Goal: Information Seeking & Learning: Learn about a topic

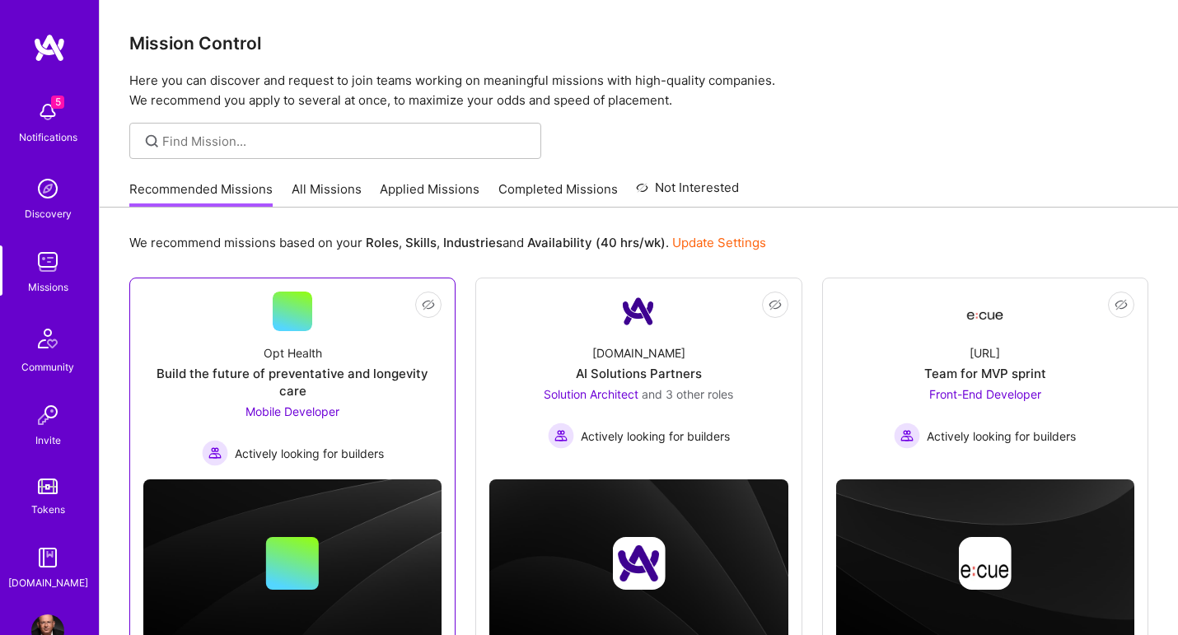
click at [329, 404] on span "Mobile Developer" at bounding box center [292, 411] width 94 height 14
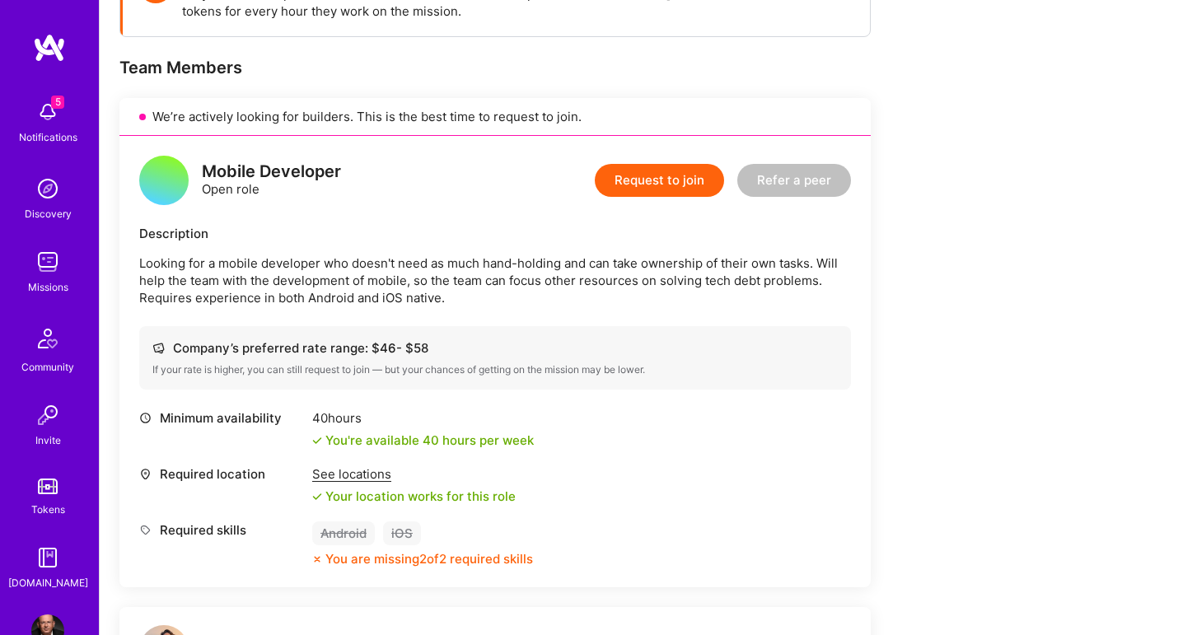
scroll to position [301, 0]
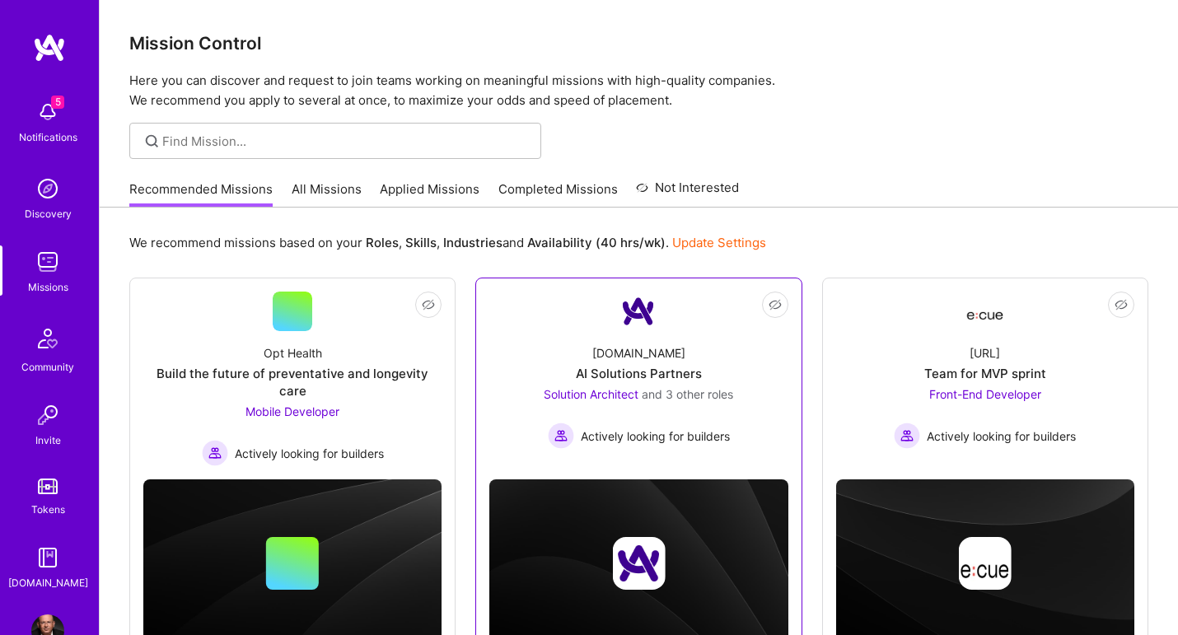
click at [601, 393] on span "Solution Architect" at bounding box center [591, 394] width 95 height 14
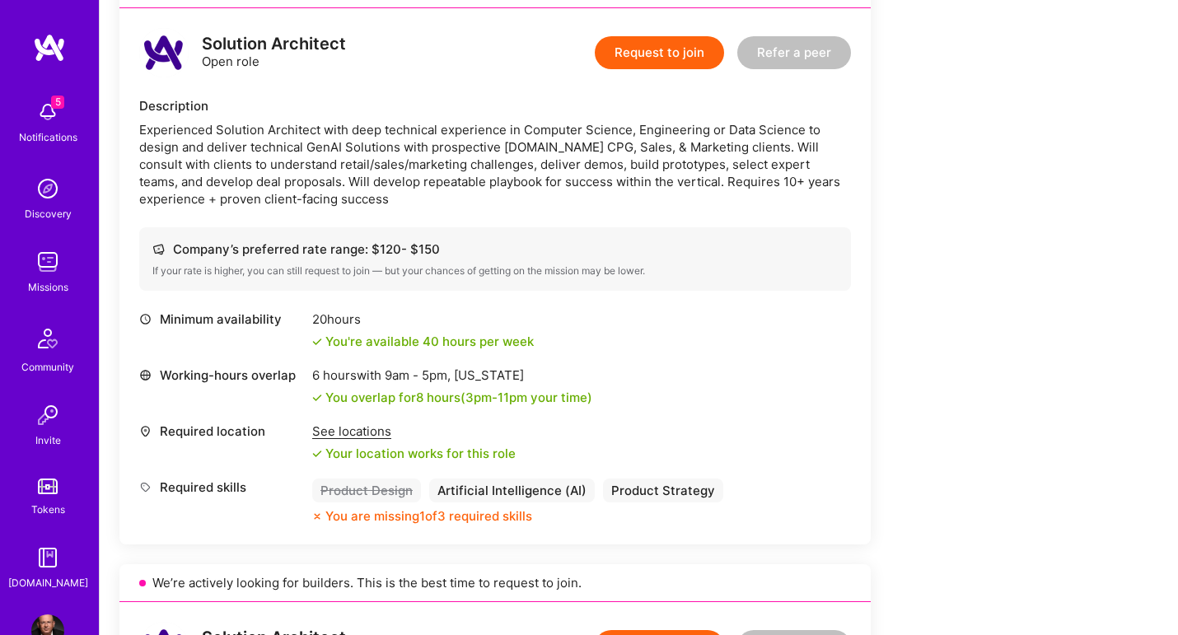
scroll to position [416, 0]
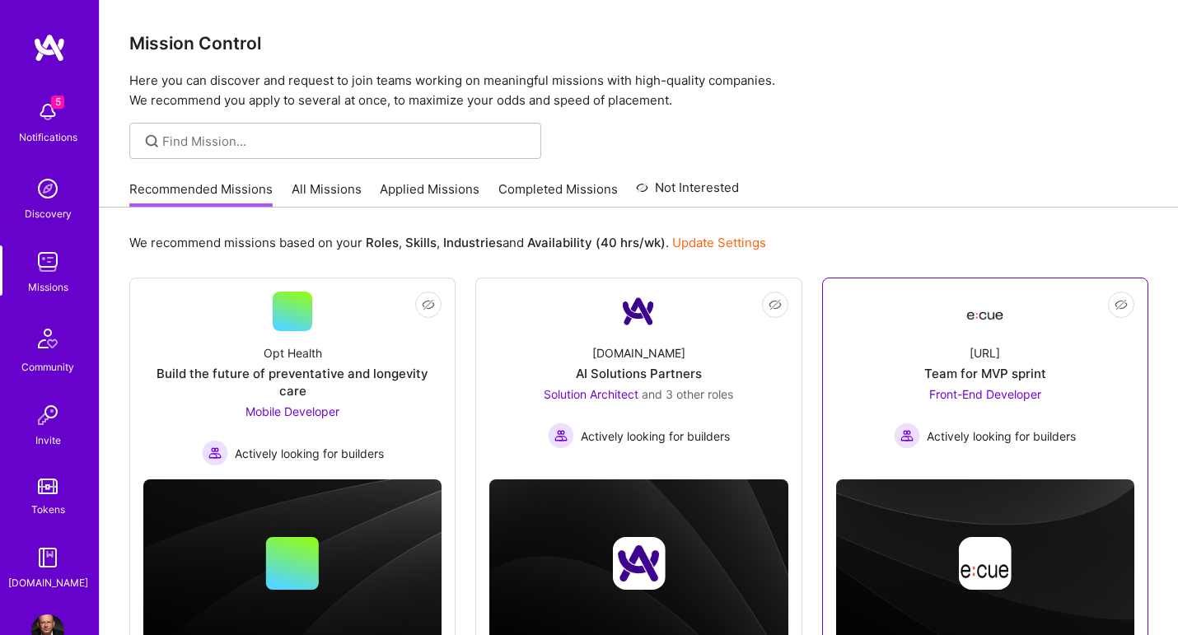
click at [1020, 394] on span "Front-End Developer" at bounding box center [985, 394] width 112 height 14
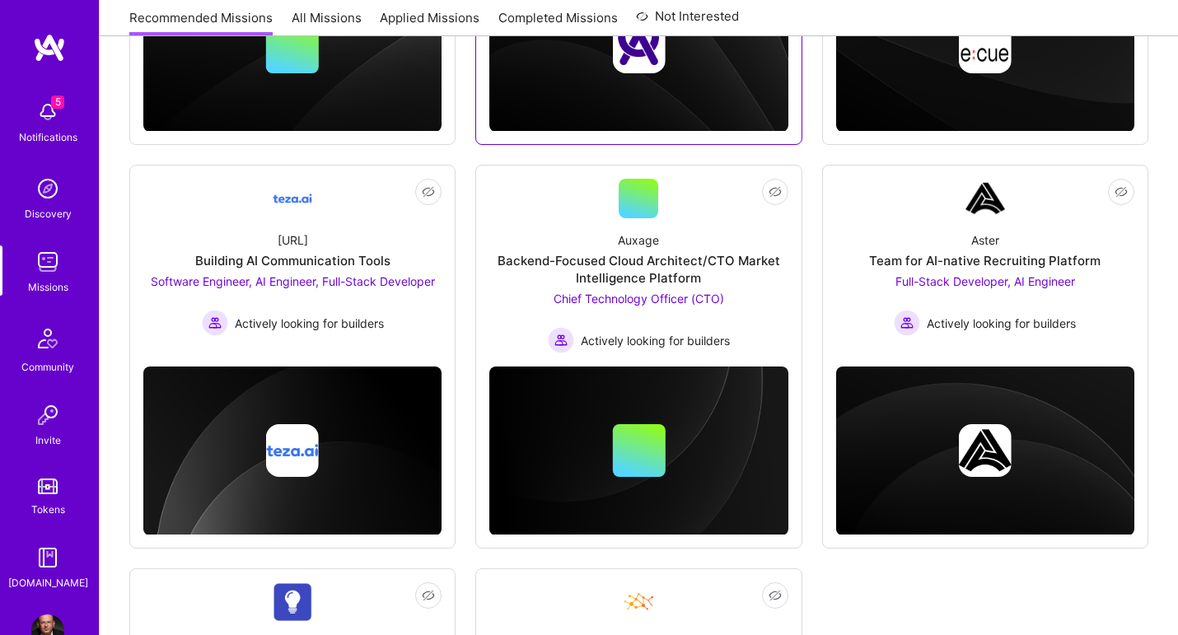
scroll to position [518, 0]
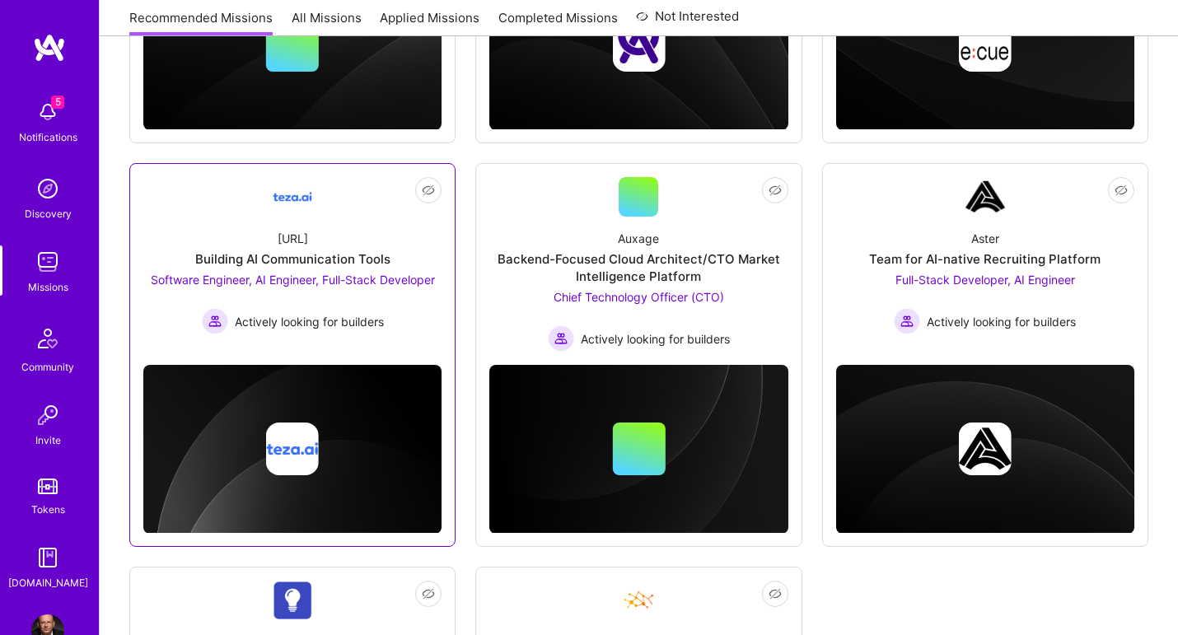
click at [222, 273] on span "Software Engineer, AI Engineer, Full-Stack Developer" at bounding box center [293, 280] width 284 height 14
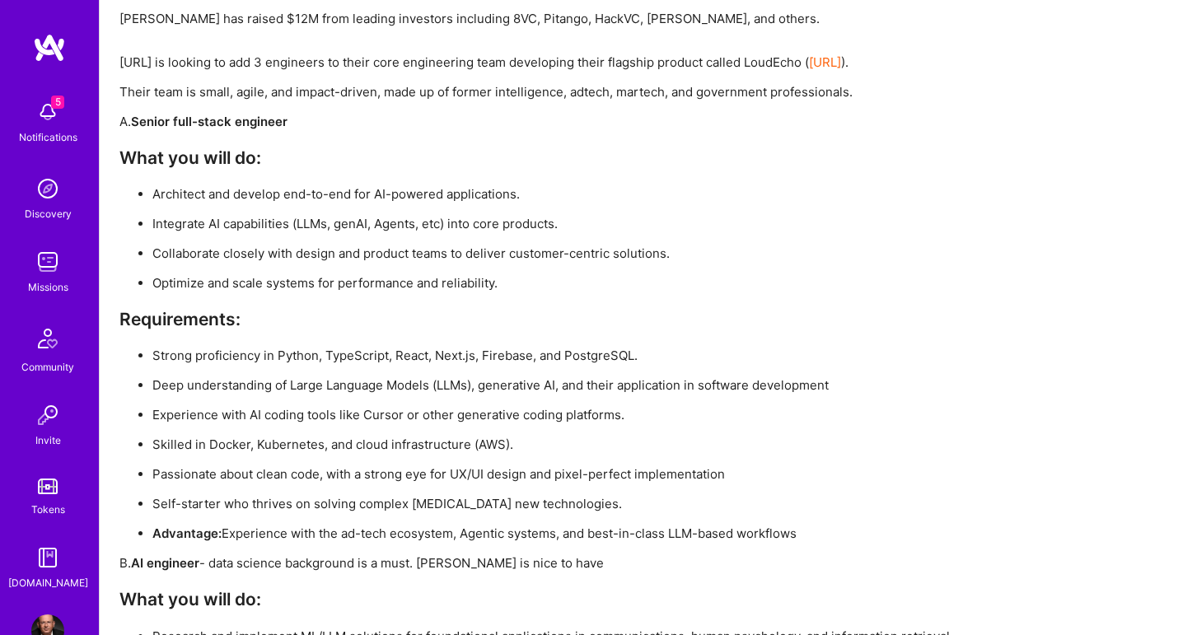
scroll to position [2540, 0]
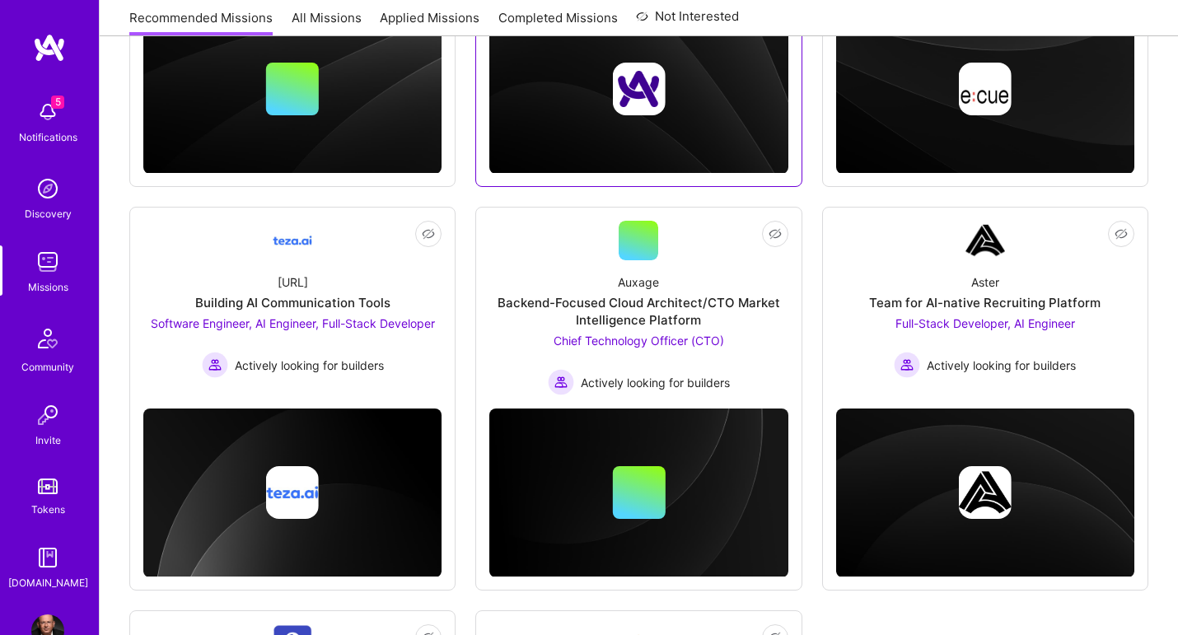
scroll to position [478, 0]
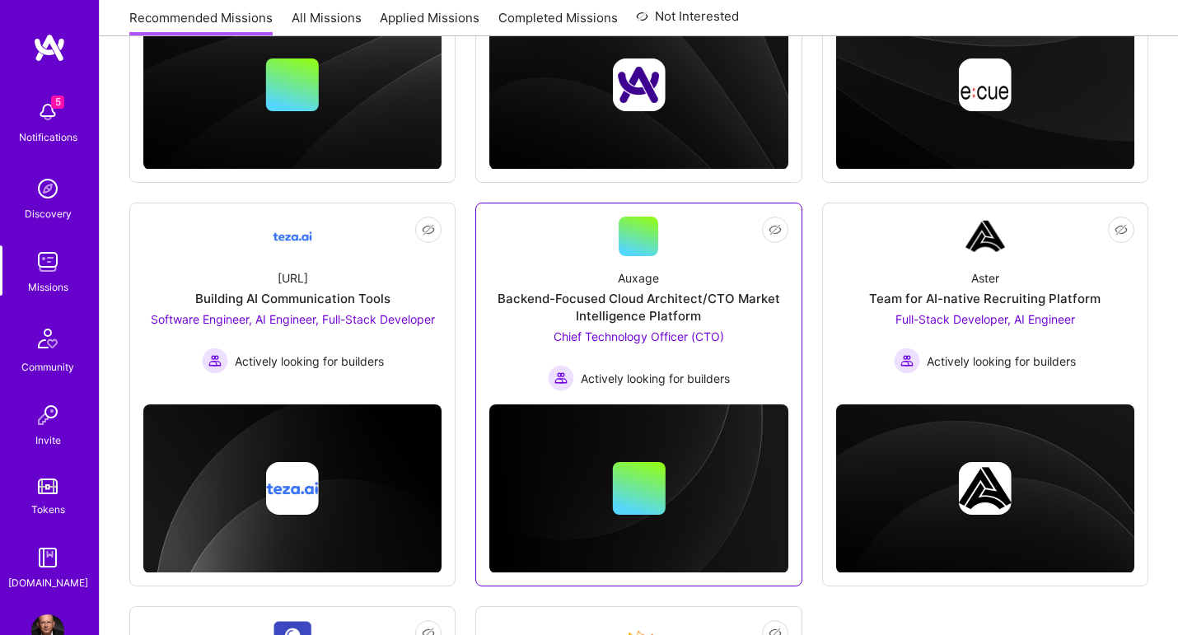
click at [657, 329] on span "Chief Technology Officer (CTO)" at bounding box center [638, 336] width 170 height 14
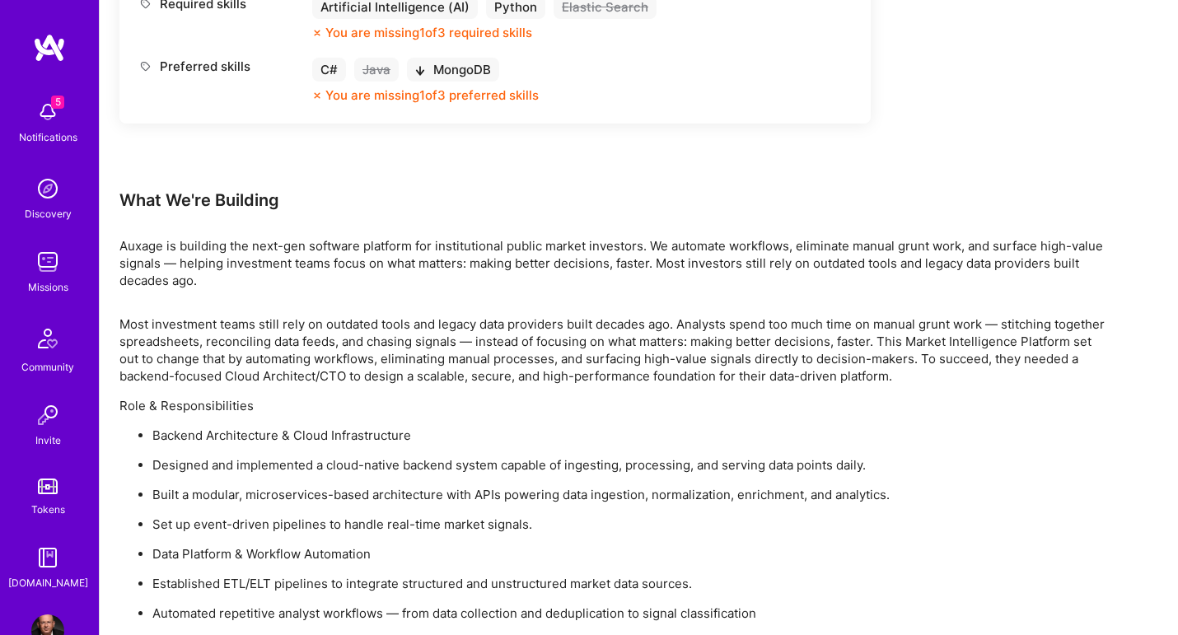
scroll to position [872, 0]
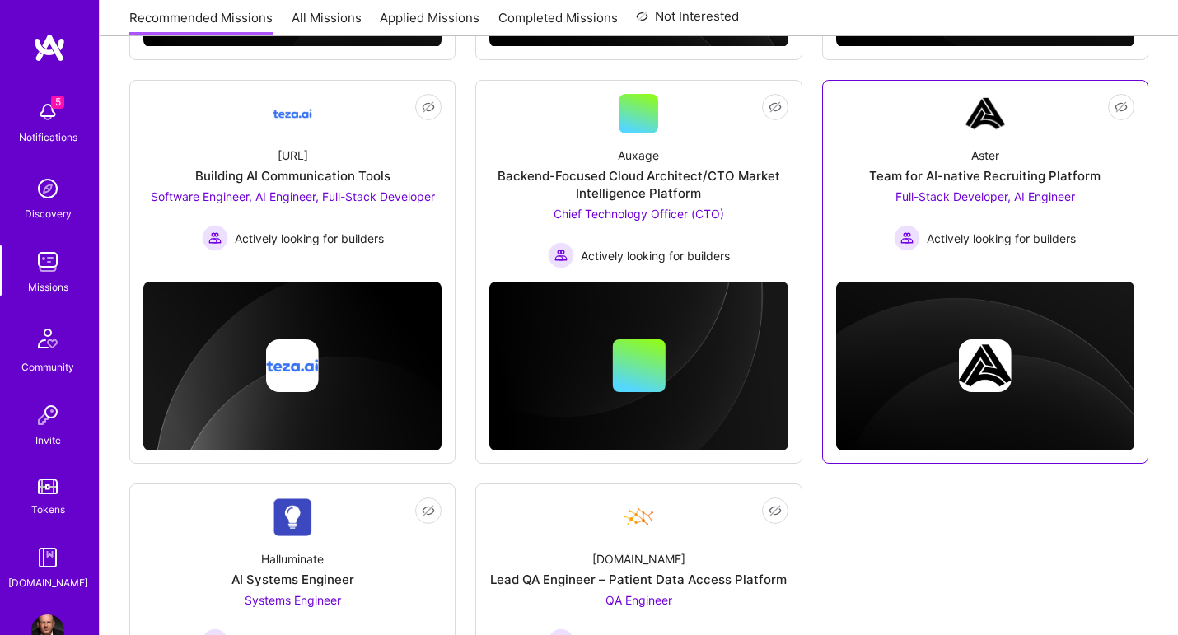
scroll to position [603, 0]
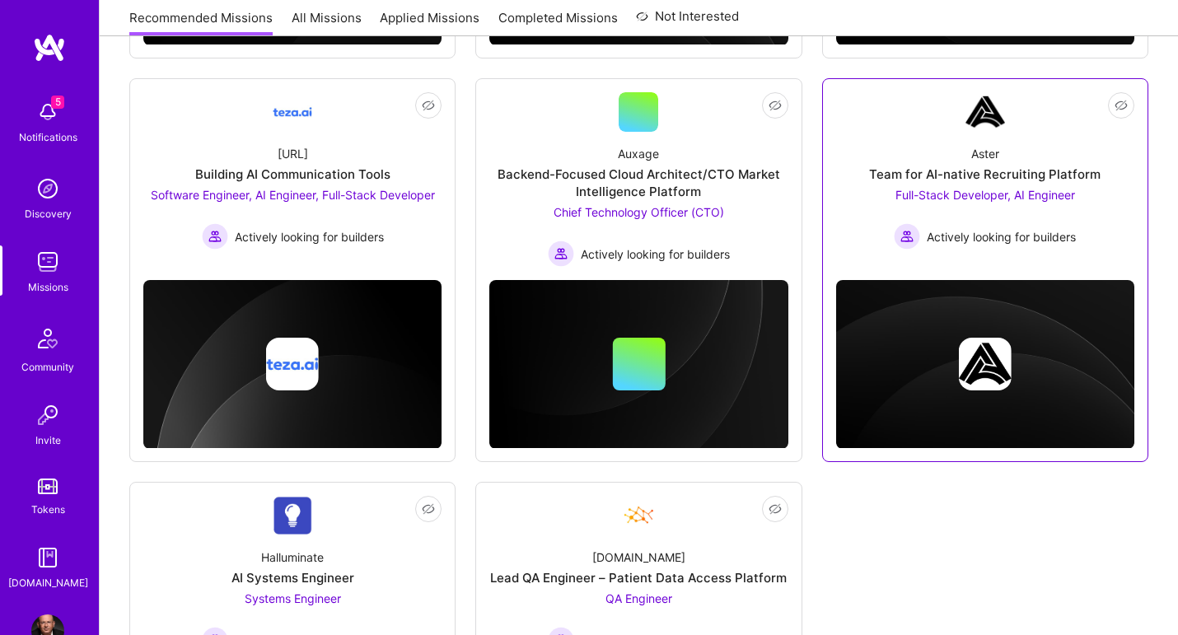
click at [987, 188] on span "Full-Stack Developer, AI Engineer" at bounding box center [985, 195] width 180 height 14
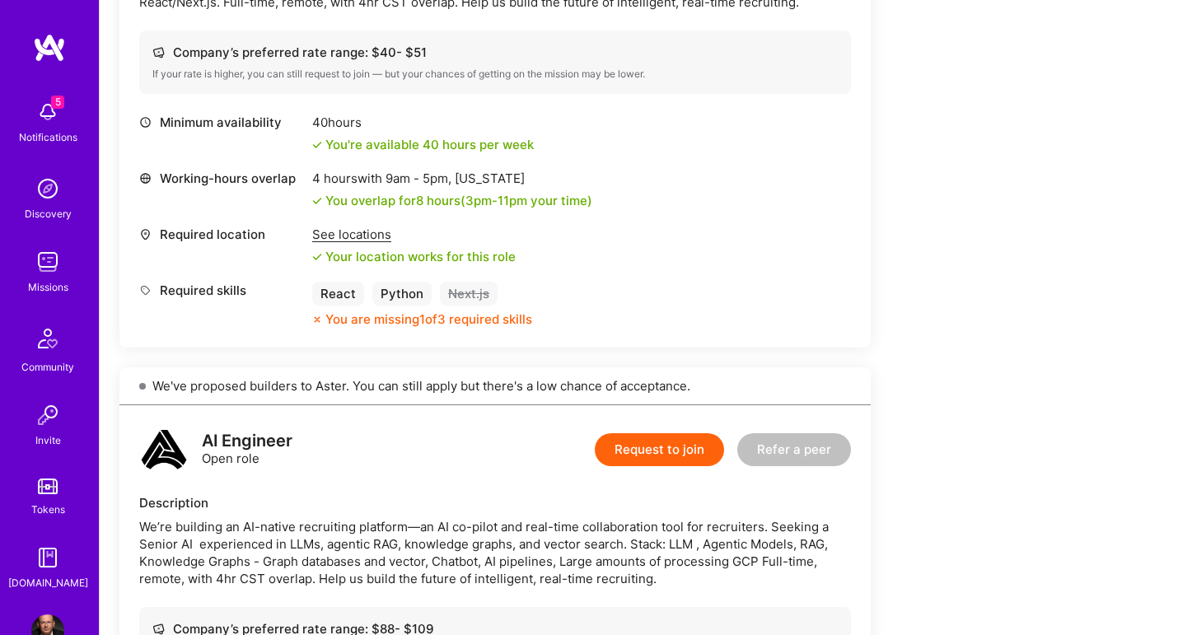
scroll to position [578, 0]
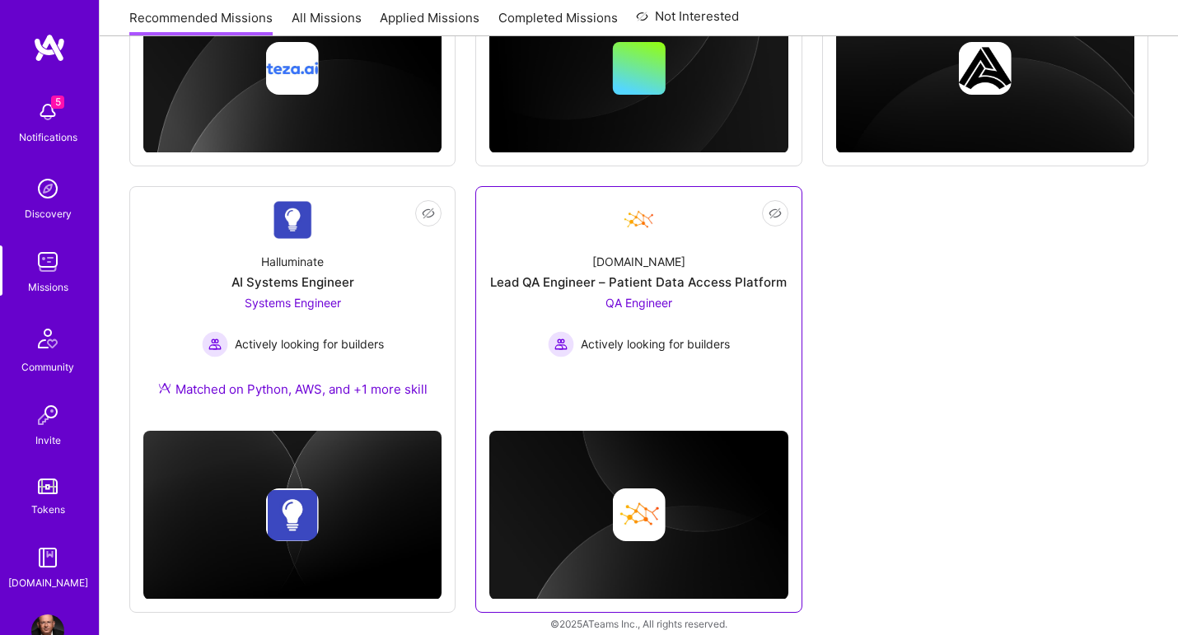
scroll to position [898, 0]
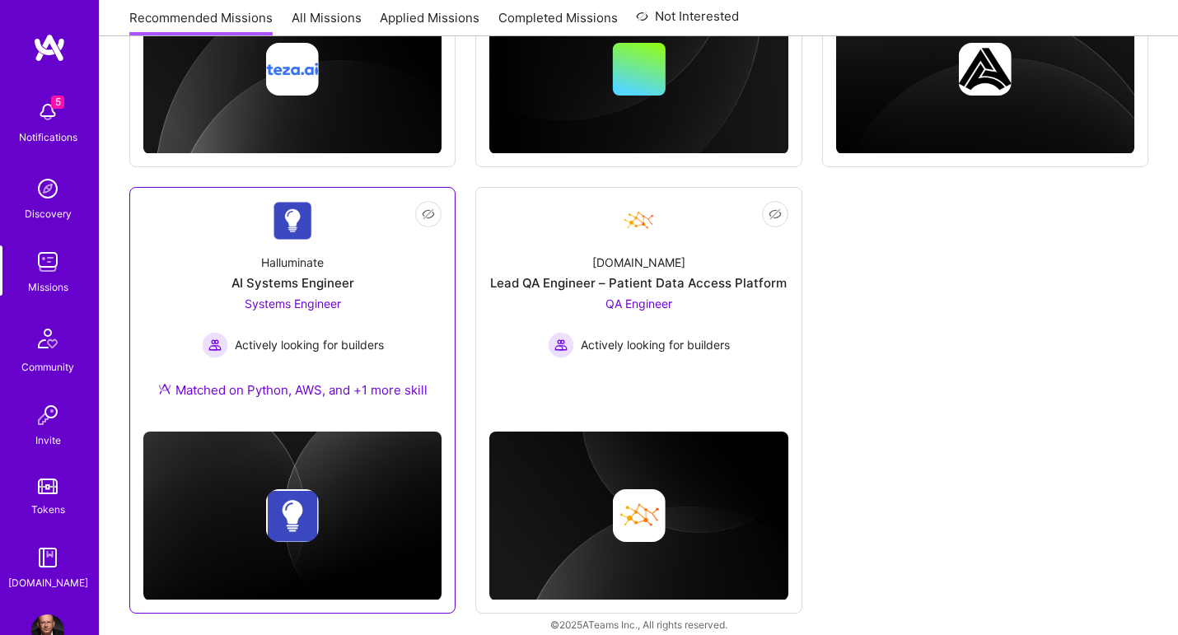
click at [322, 296] on span "Systems Engineer" at bounding box center [293, 303] width 96 height 14
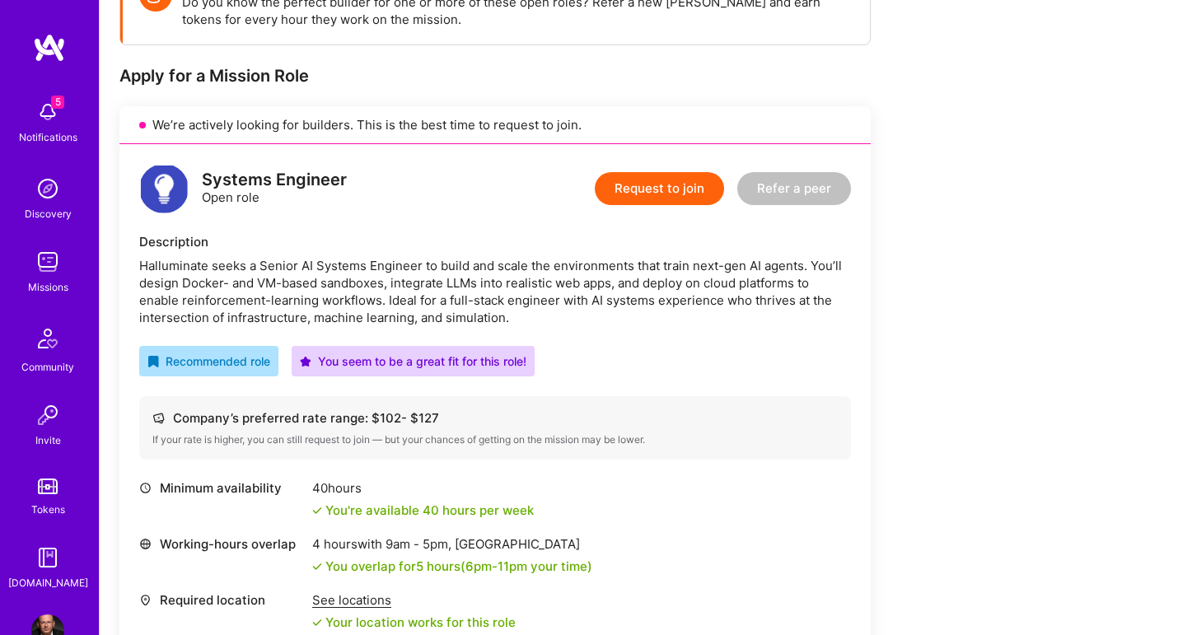
scroll to position [306, 0]
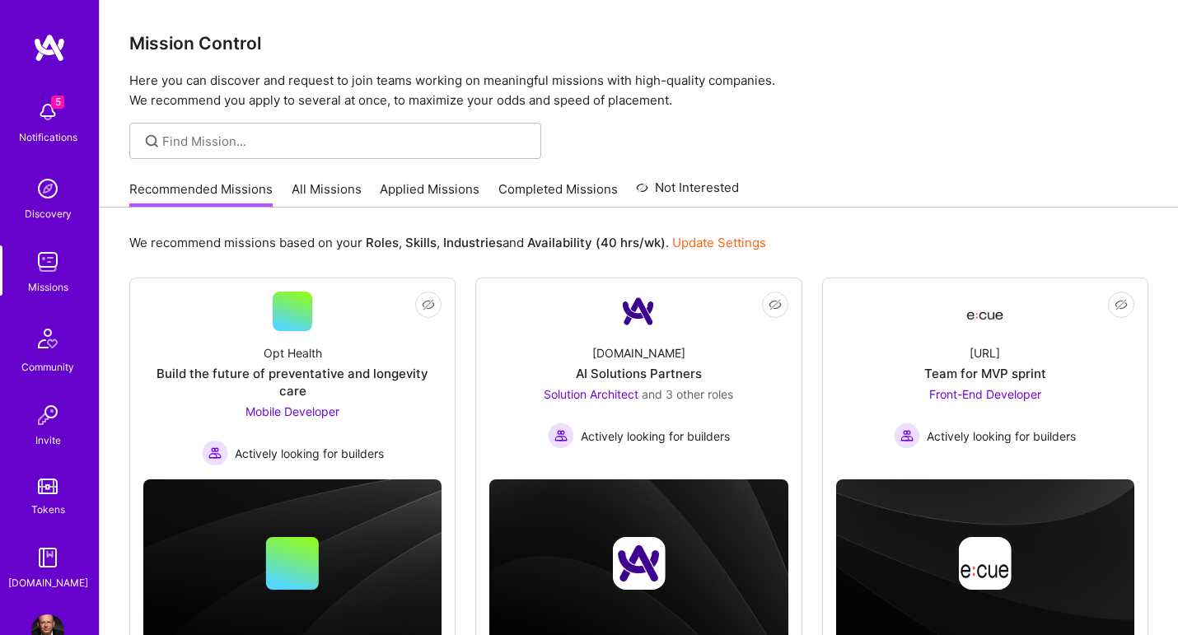
click at [338, 188] on link "All Missions" at bounding box center [327, 193] width 70 height 27
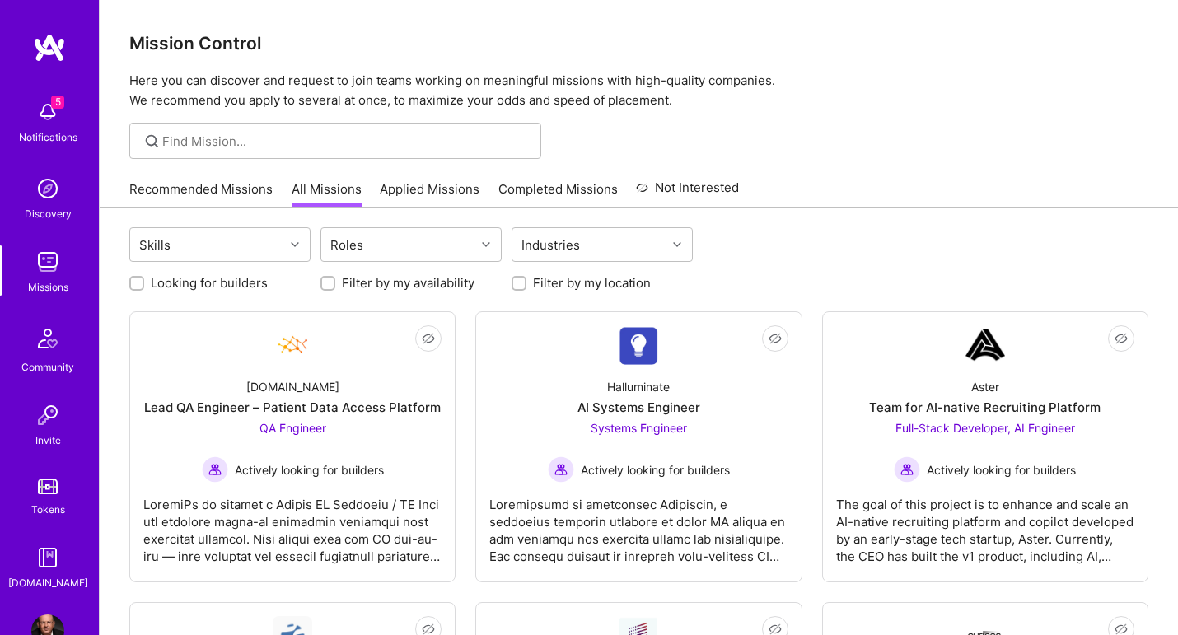
click at [221, 283] on label "Looking for builders" at bounding box center [209, 282] width 117 height 17
click at [144, 283] on input "Looking for builders" at bounding box center [139, 284] width 12 height 12
checkbox input "true"
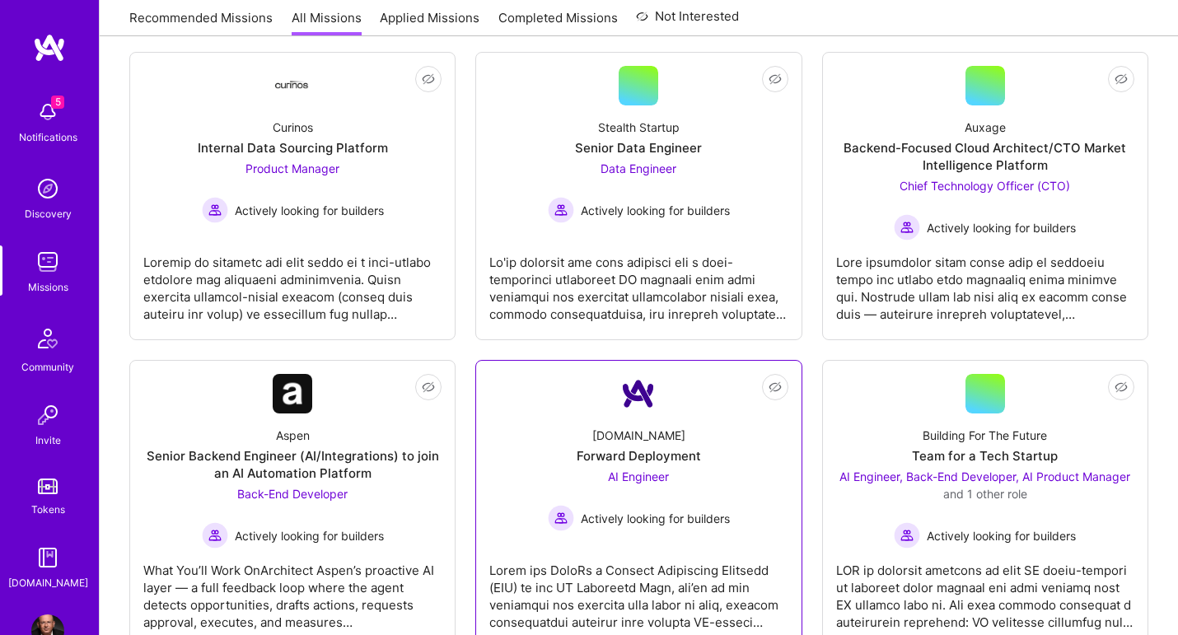
scroll to position [551, 0]
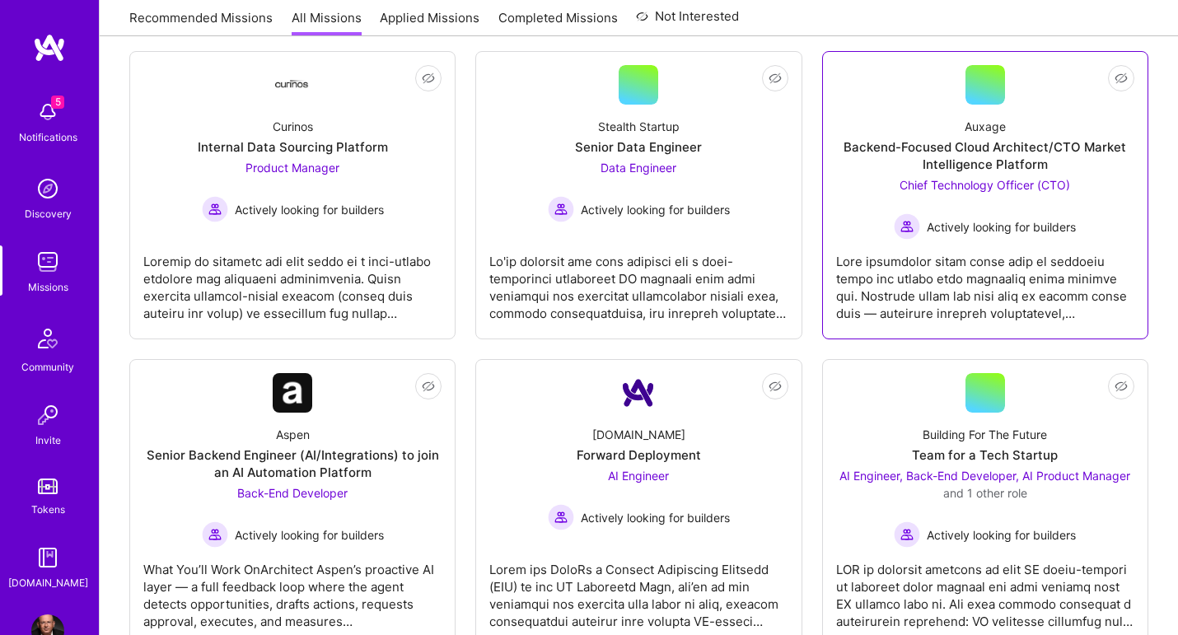
click at [1014, 223] on span "Actively looking for builders" at bounding box center [1000, 226] width 149 height 17
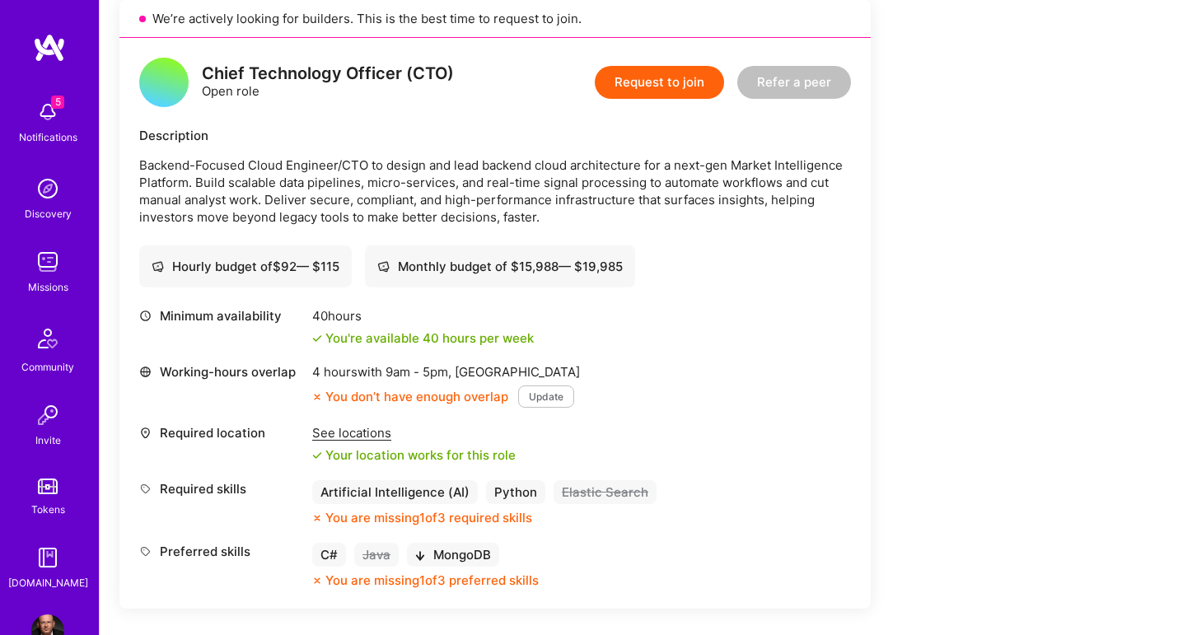
scroll to position [386, 0]
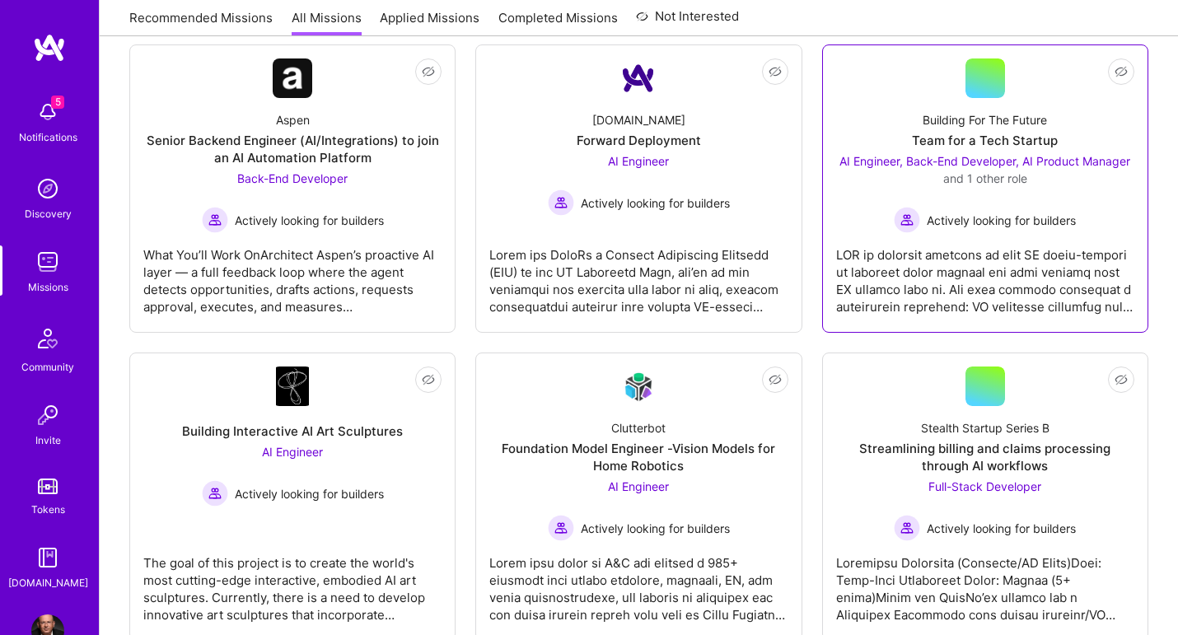
scroll to position [0, -1]
click at [1033, 166] on span "AI Engineer, Back-End Developer, AI Product Manager" at bounding box center [984, 161] width 291 height 14
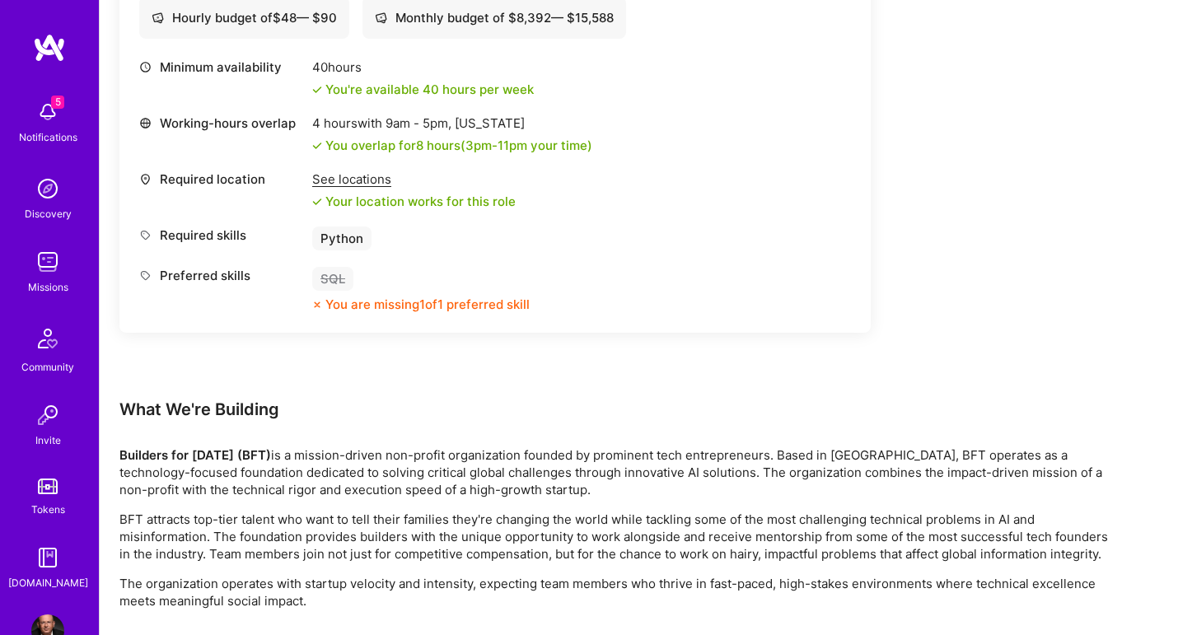
scroll to position [2435, 0]
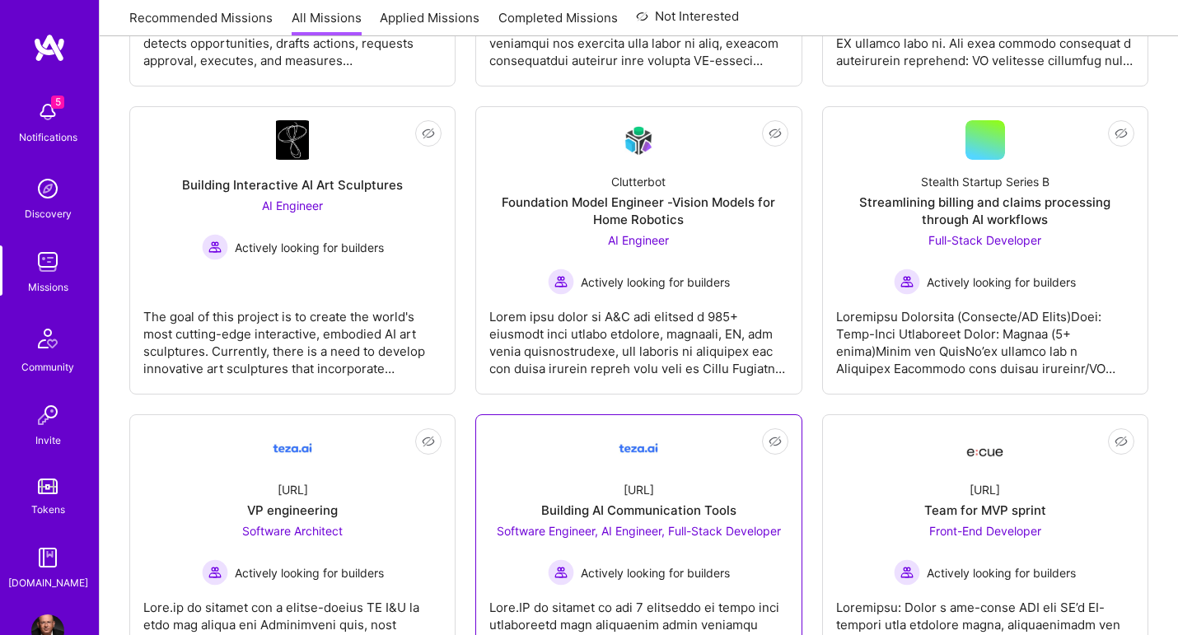
scroll to position [1106, 0]
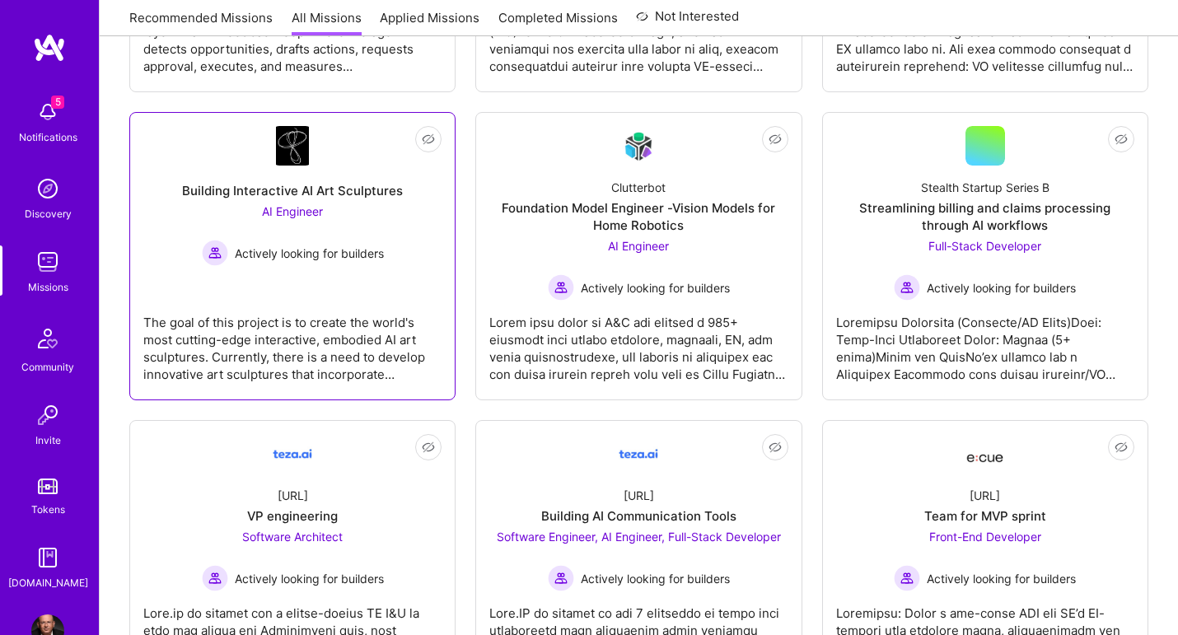
click at [297, 210] on span "AI Engineer" at bounding box center [292, 211] width 61 height 14
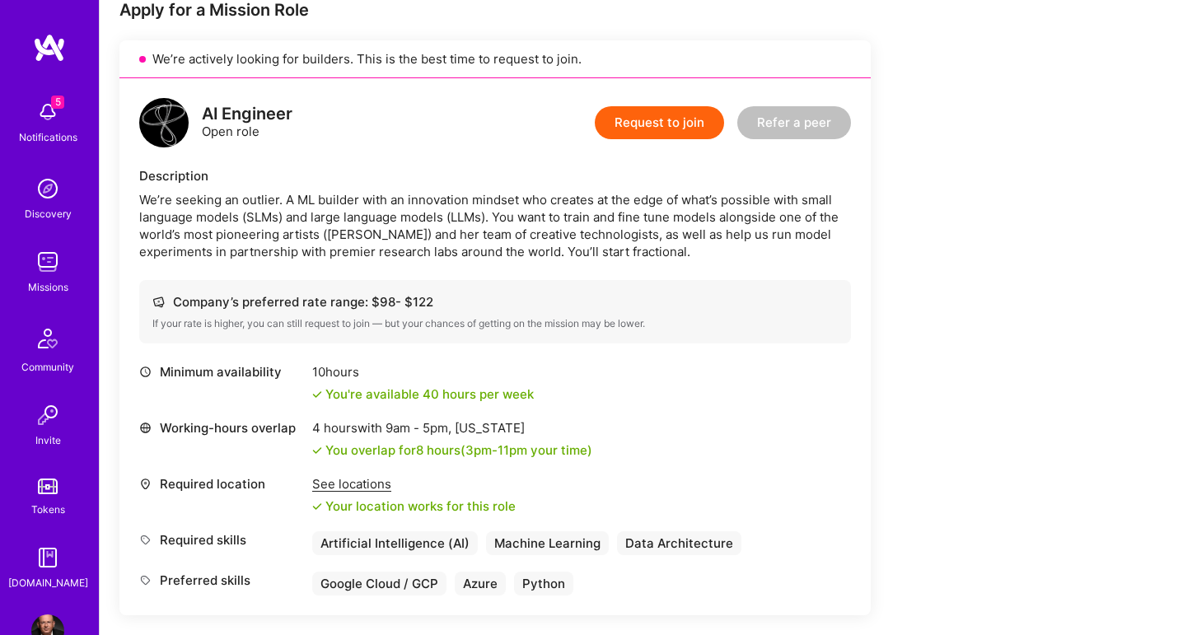
scroll to position [353, 0]
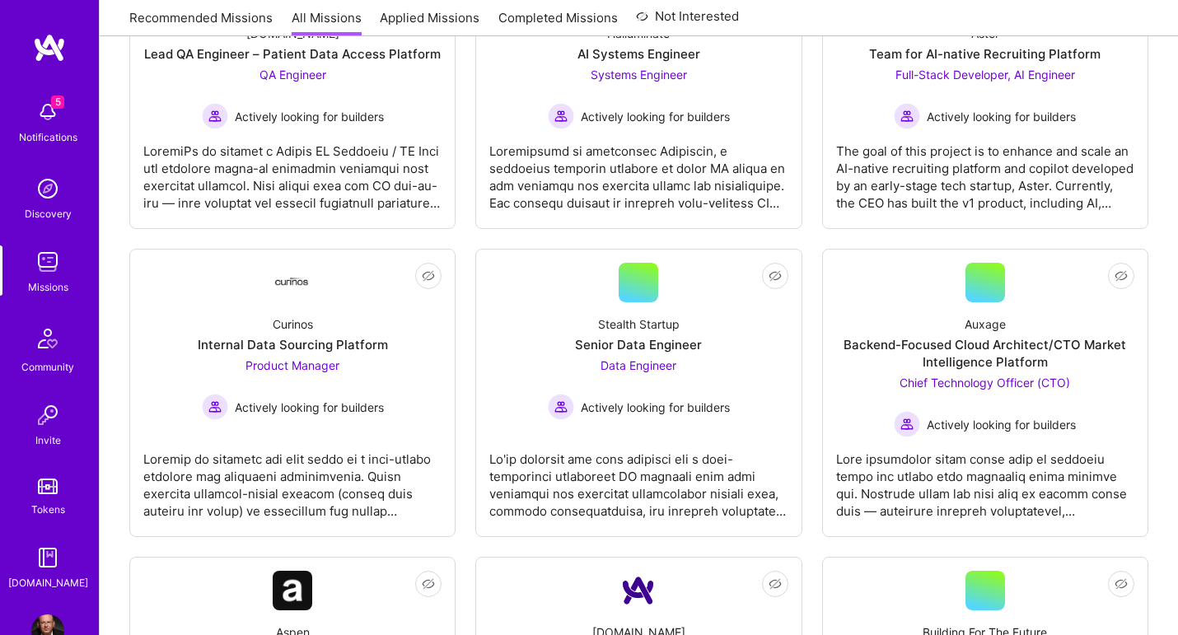
scroll to position [1106, 0]
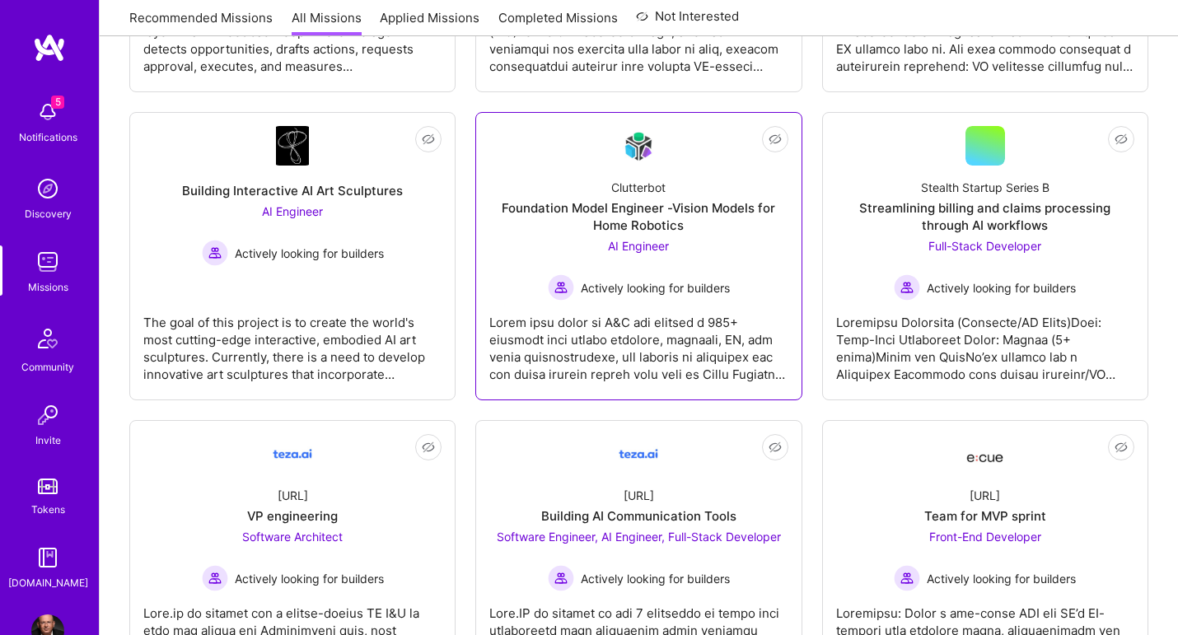
click at [657, 249] on span "AI Engineer" at bounding box center [638, 246] width 61 height 14
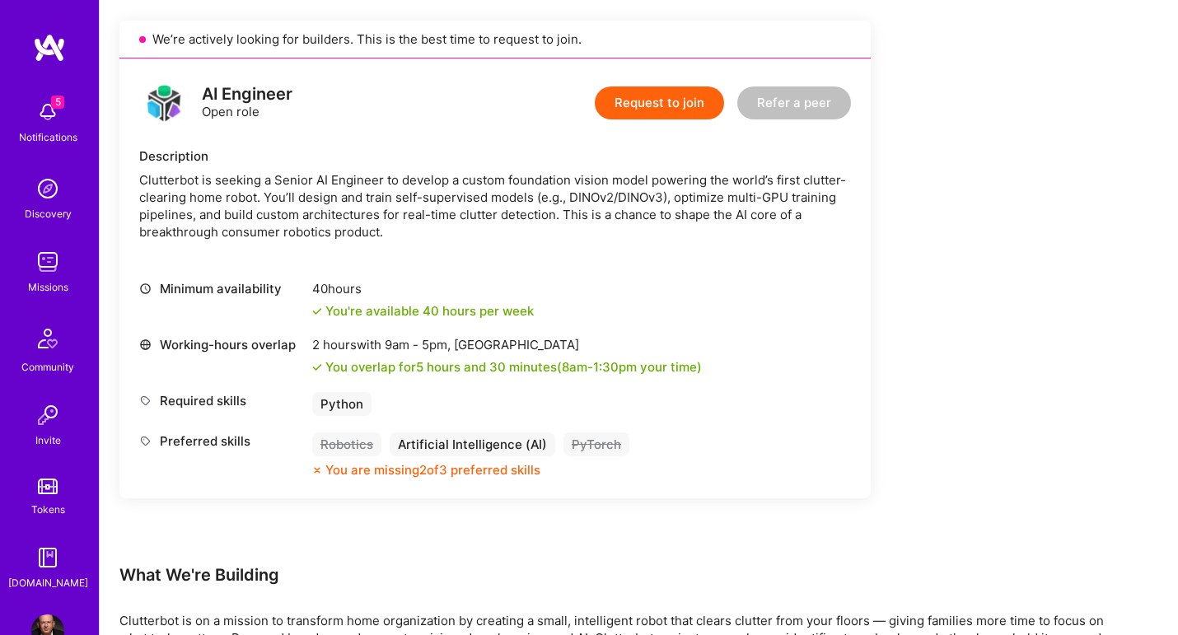
scroll to position [369, 0]
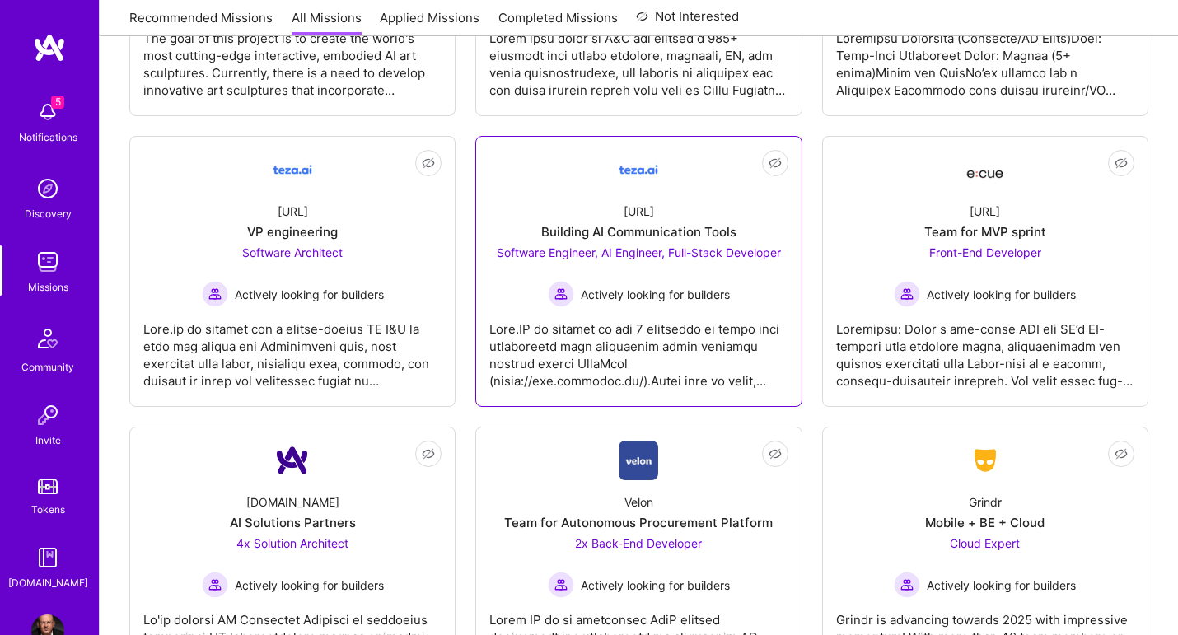
scroll to position [1401, 0]
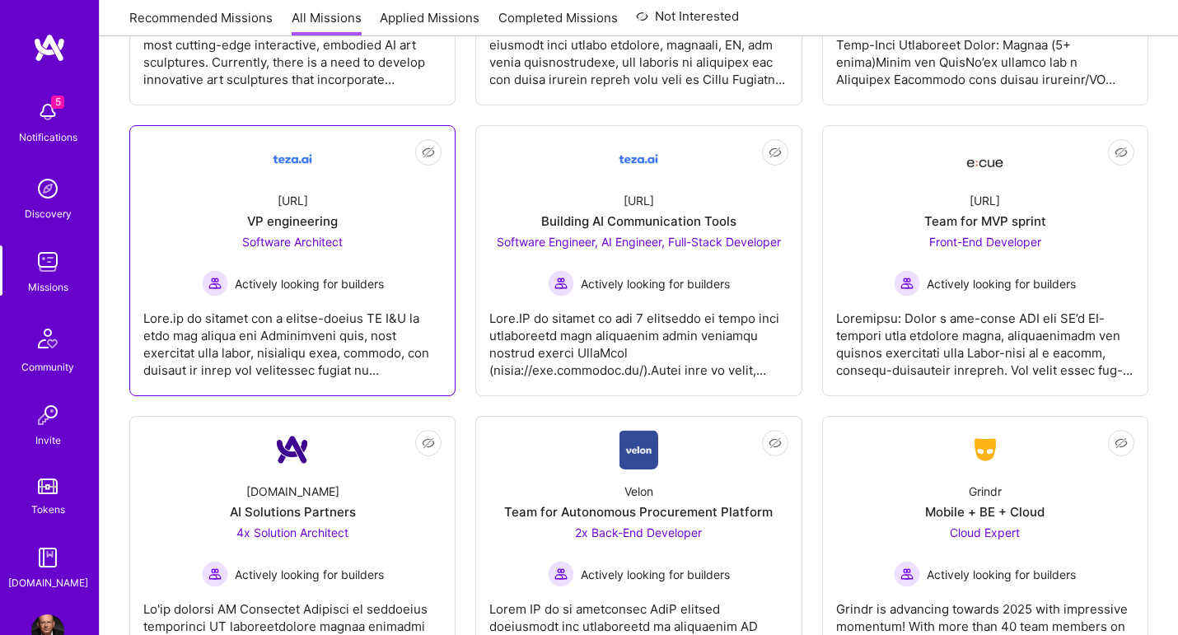
click at [304, 240] on span "Software Architect" at bounding box center [292, 242] width 100 height 14
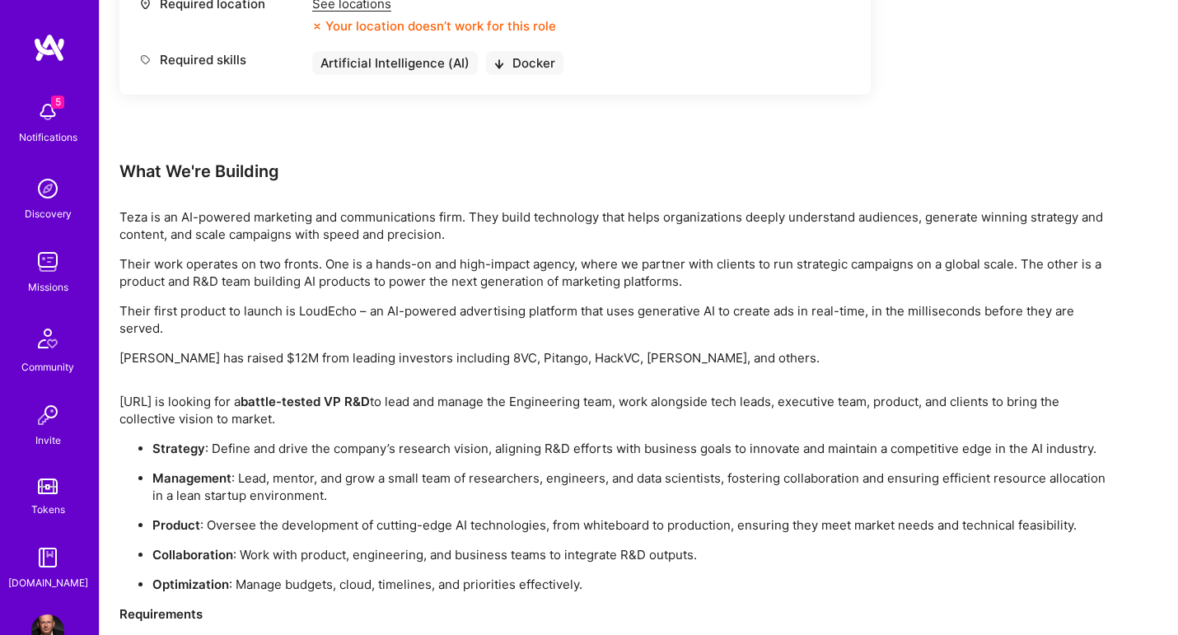
scroll to position [1060, 0]
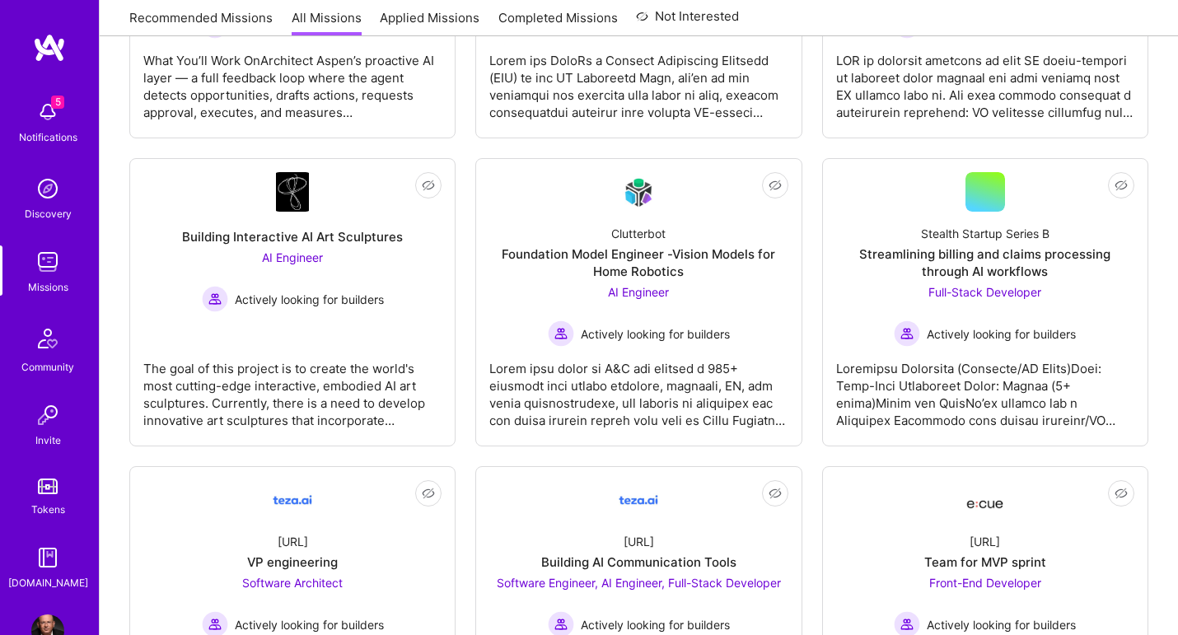
scroll to position [1401, 0]
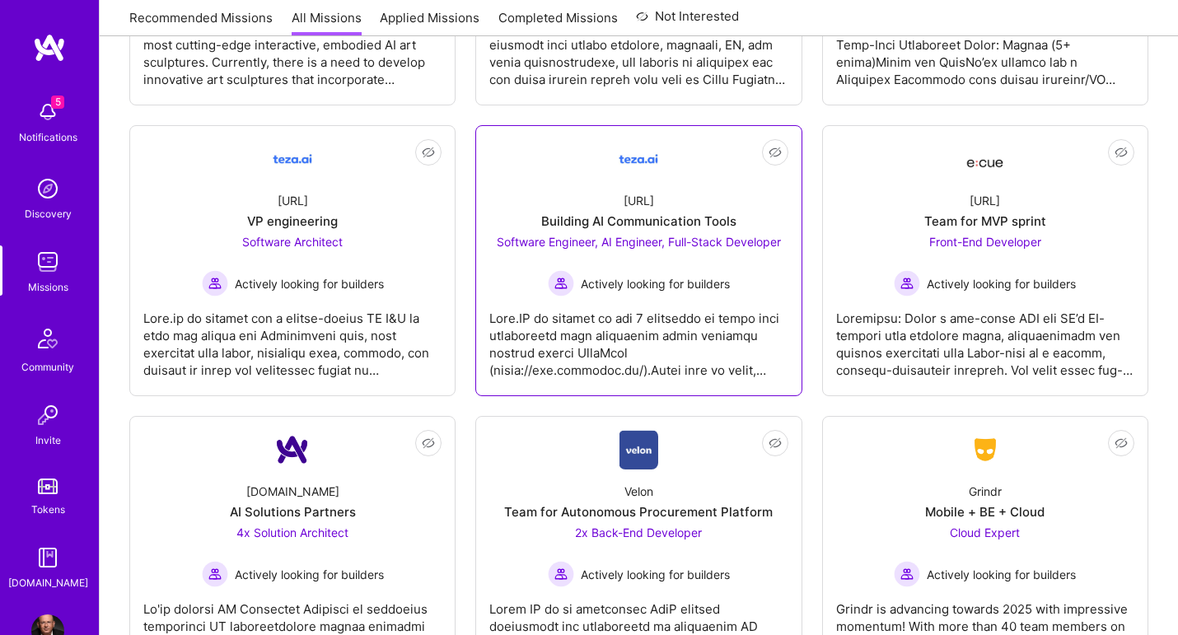
click at [640, 241] on span "Software Engineer, AI Engineer, Full-Stack Developer" at bounding box center [639, 242] width 284 height 14
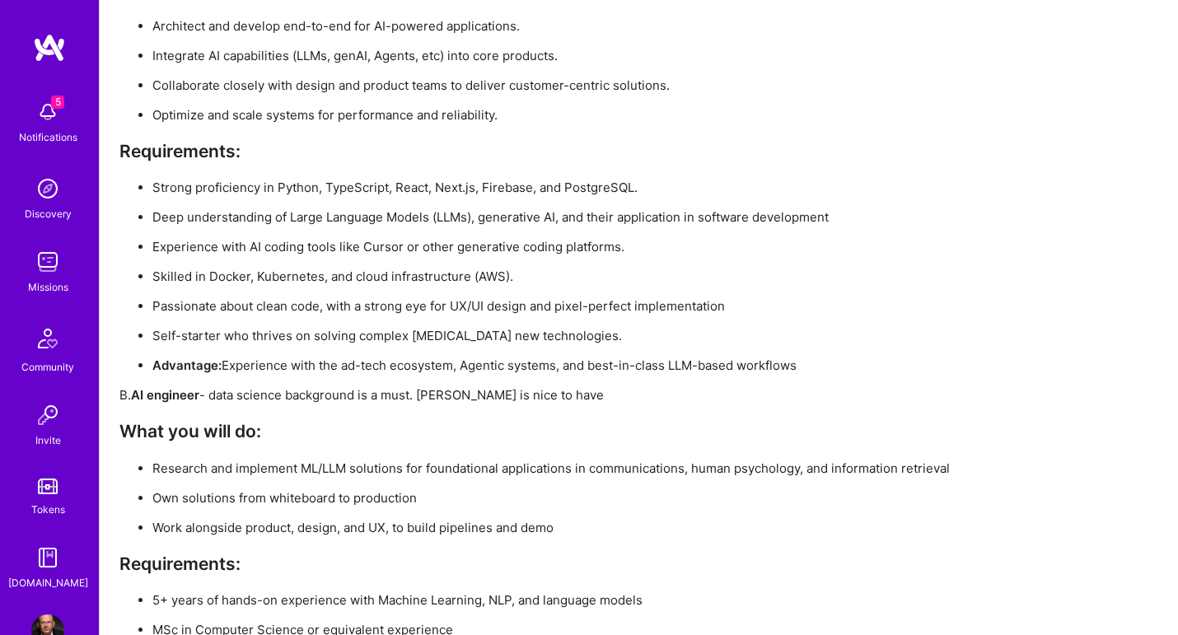
scroll to position [2662, 0]
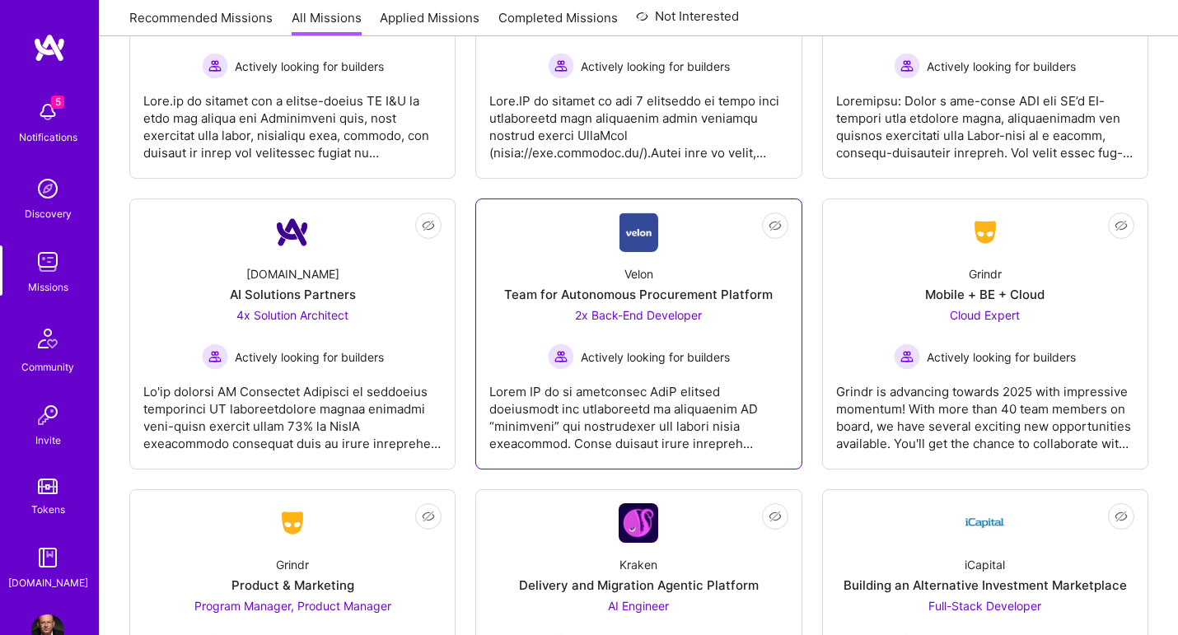
scroll to position [1620, 0]
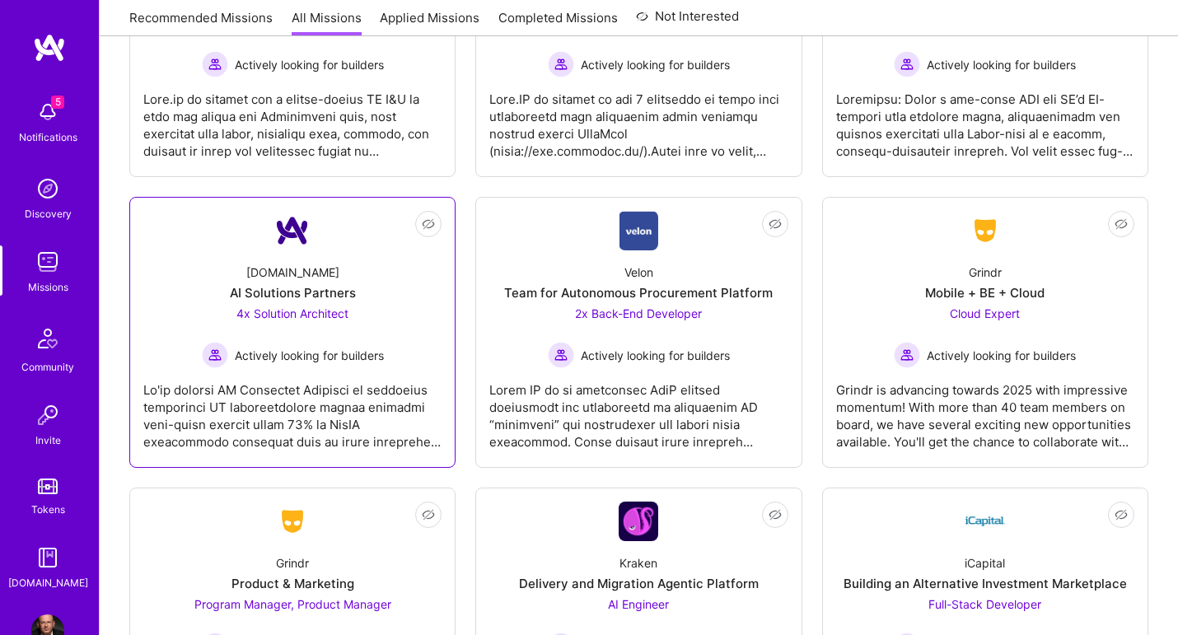
click at [331, 316] on span "4x Solution Architect" at bounding box center [292, 313] width 112 height 14
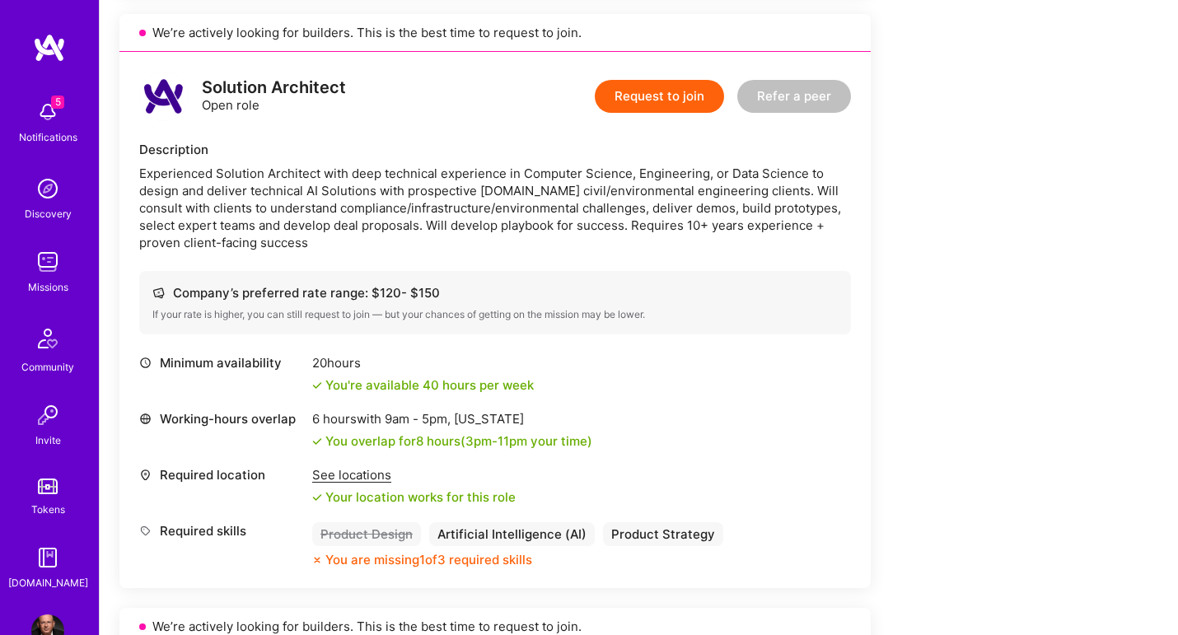
scroll to position [972, 0]
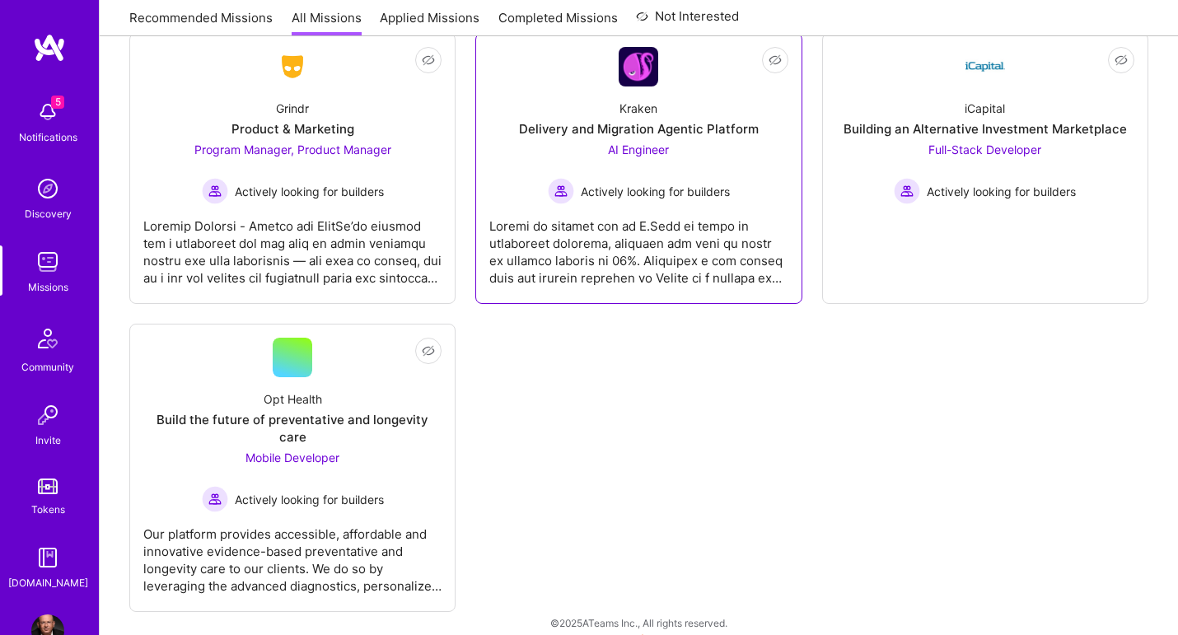
scroll to position [2074, 0]
